Goal: Task Accomplishment & Management: Use online tool/utility

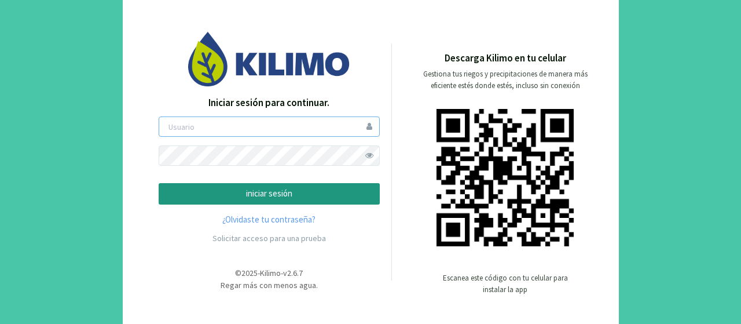
type input "jonathanorosco"
click at [270, 197] on p "iniciar sesión" at bounding box center [268, 193] width 201 height 13
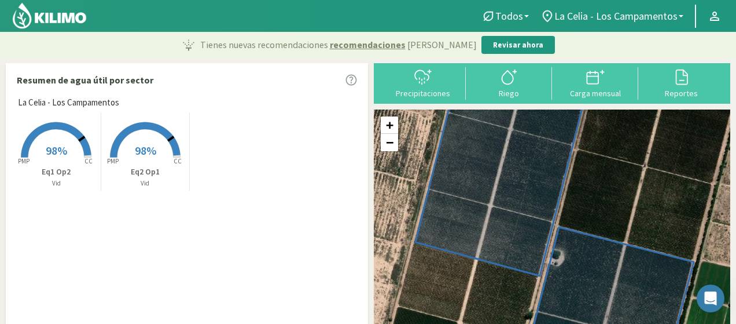
click at [56, 19] on img at bounding box center [50, 16] width 76 height 28
click at [584, 83] on div at bounding box center [595, 77] width 79 height 19
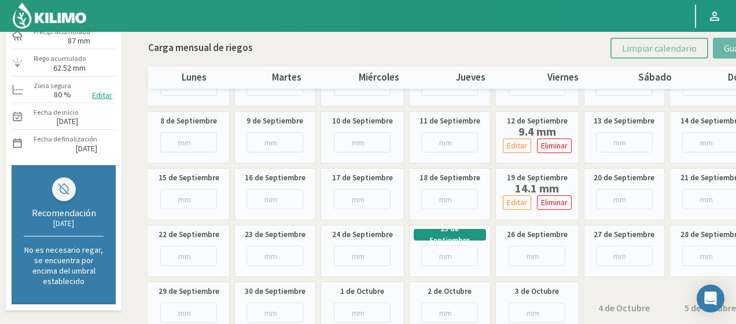
scroll to position [116, 0]
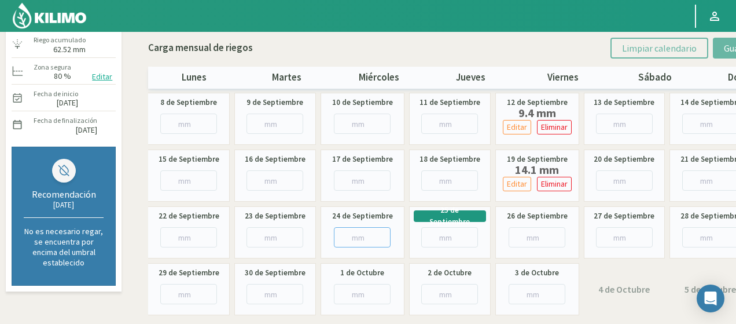
click at [372, 231] on input "number" at bounding box center [362, 237] width 57 height 20
paste input "8.33"
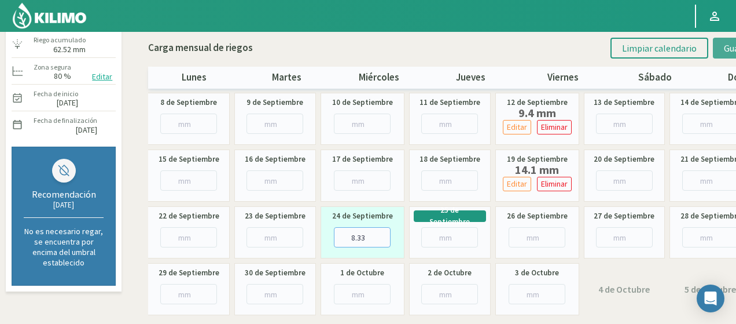
type input "8.33"
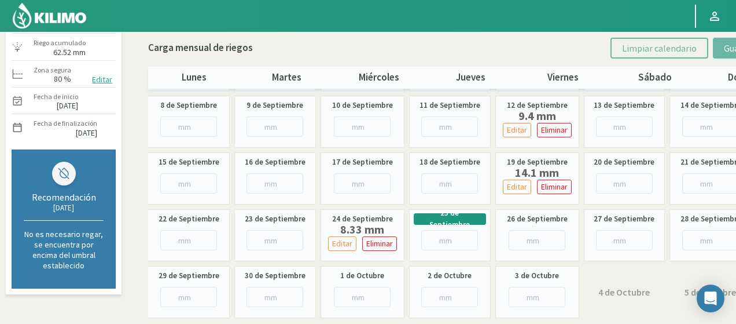
scroll to position [153, 0]
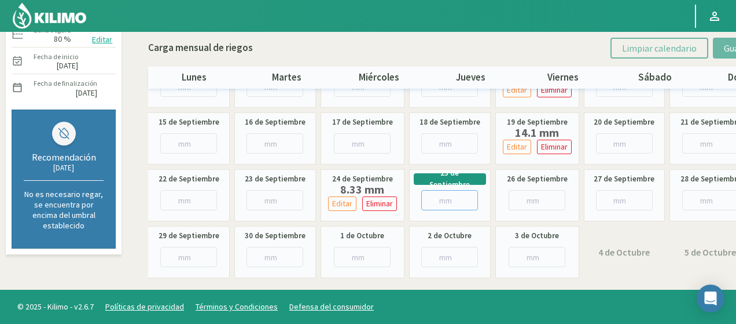
click at [441, 203] on input "number" at bounding box center [449, 200] width 57 height 20
type input "6"
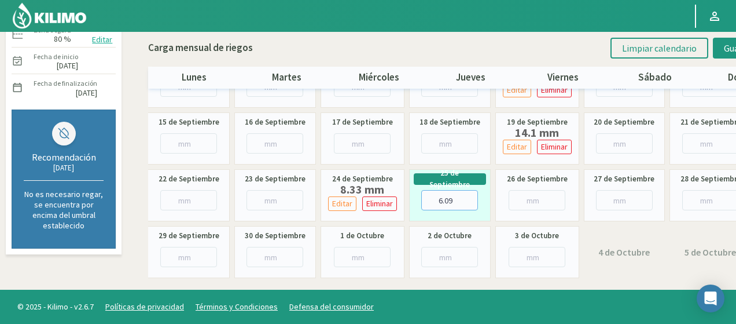
type input "6.09"
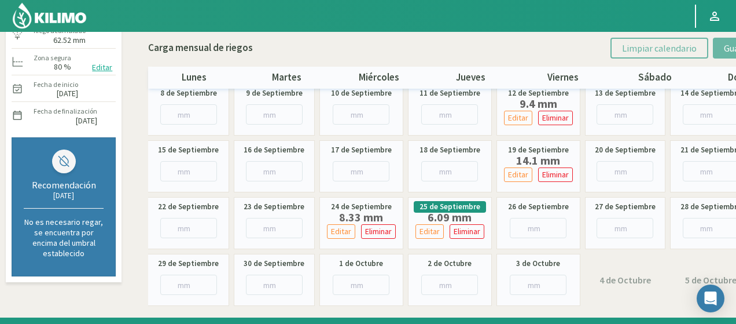
scroll to position [0, 0]
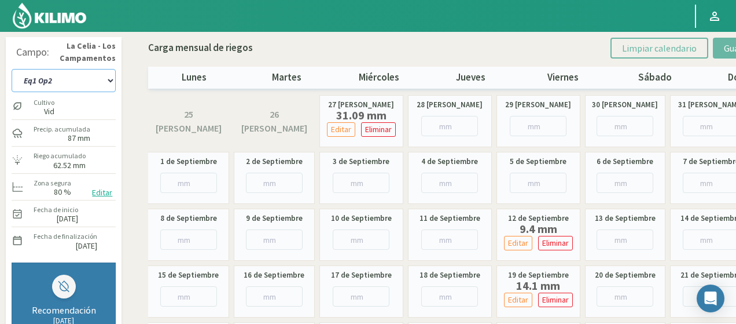
click at [79, 79] on select "Eq1 Op2 Eq2 Op1" at bounding box center [64, 80] width 104 height 23
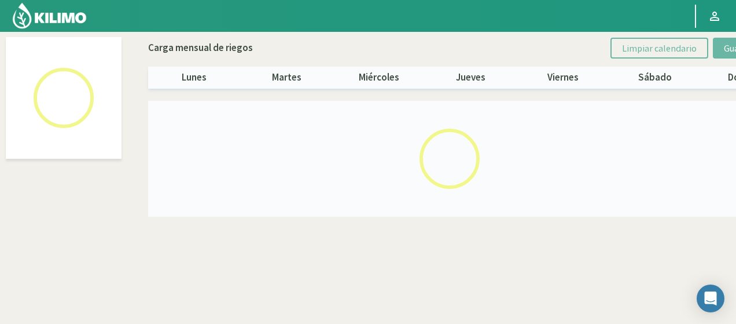
select select "1: Object"
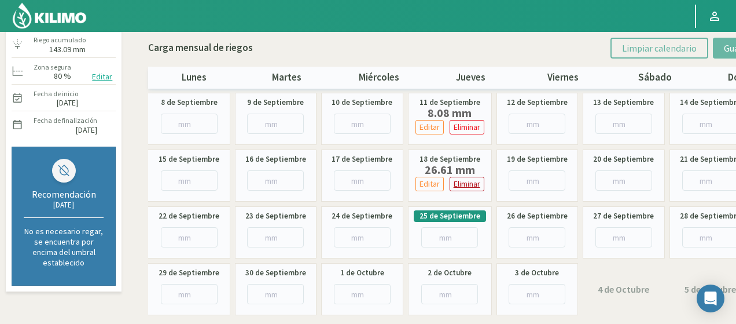
scroll to position [58, 0]
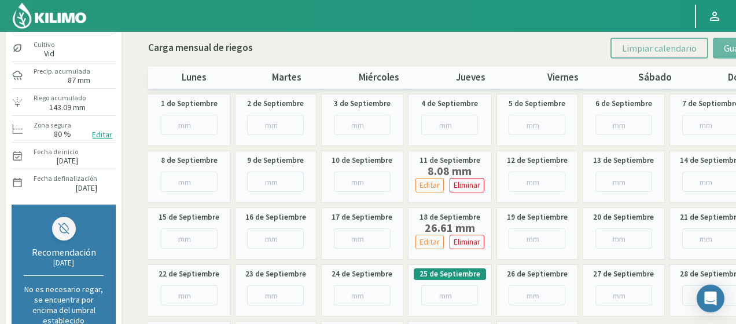
click at [54, 11] on img at bounding box center [50, 16] width 76 height 28
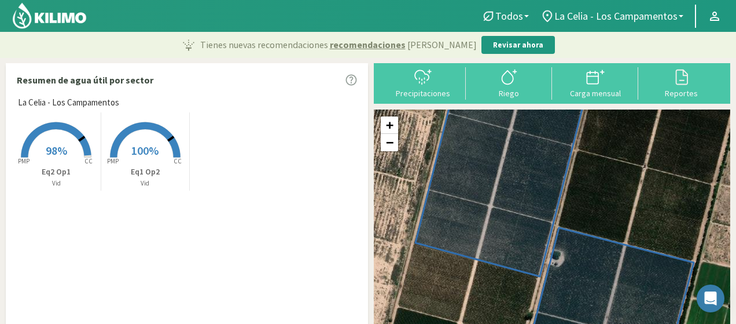
click at [56, 17] on img at bounding box center [50, 16] width 76 height 28
click at [63, 23] on img at bounding box center [50, 16] width 76 height 28
click at [37, 19] on img at bounding box center [50, 16] width 76 height 28
click at [45, 14] on img at bounding box center [50, 16] width 76 height 28
click at [28, 14] on img at bounding box center [50, 16] width 76 height 28
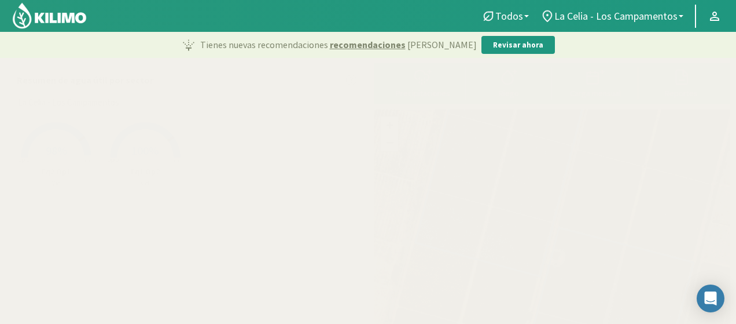
click at [51, 13] on img at bounding box center [50, 16] width 76 height 28
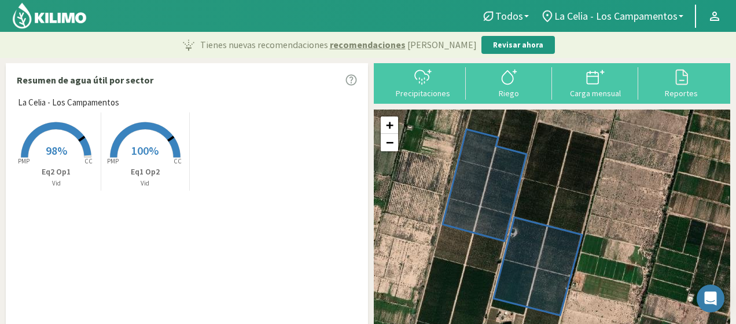
click at [28, 14] on img at bounding box center [50, 16] width 76 height 28
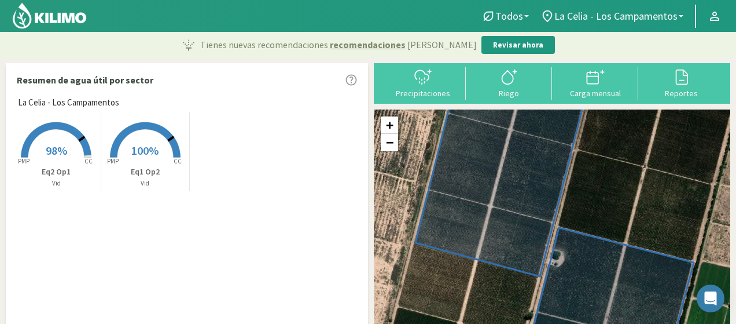
click at [28, 13] on img at bounding box center [50, 16] width 76 height 28
